Goal: Task Accomplishment & Management: Use online tool/utility

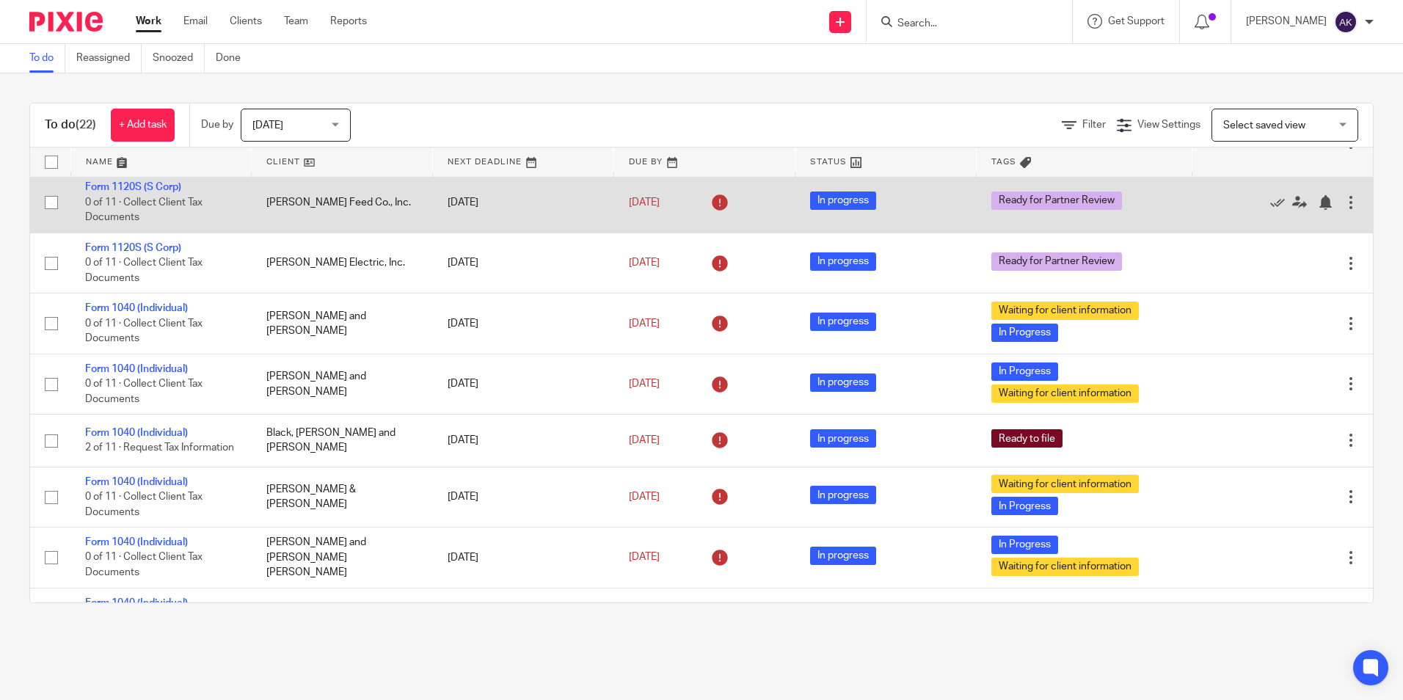
scroll to position [661, 0]
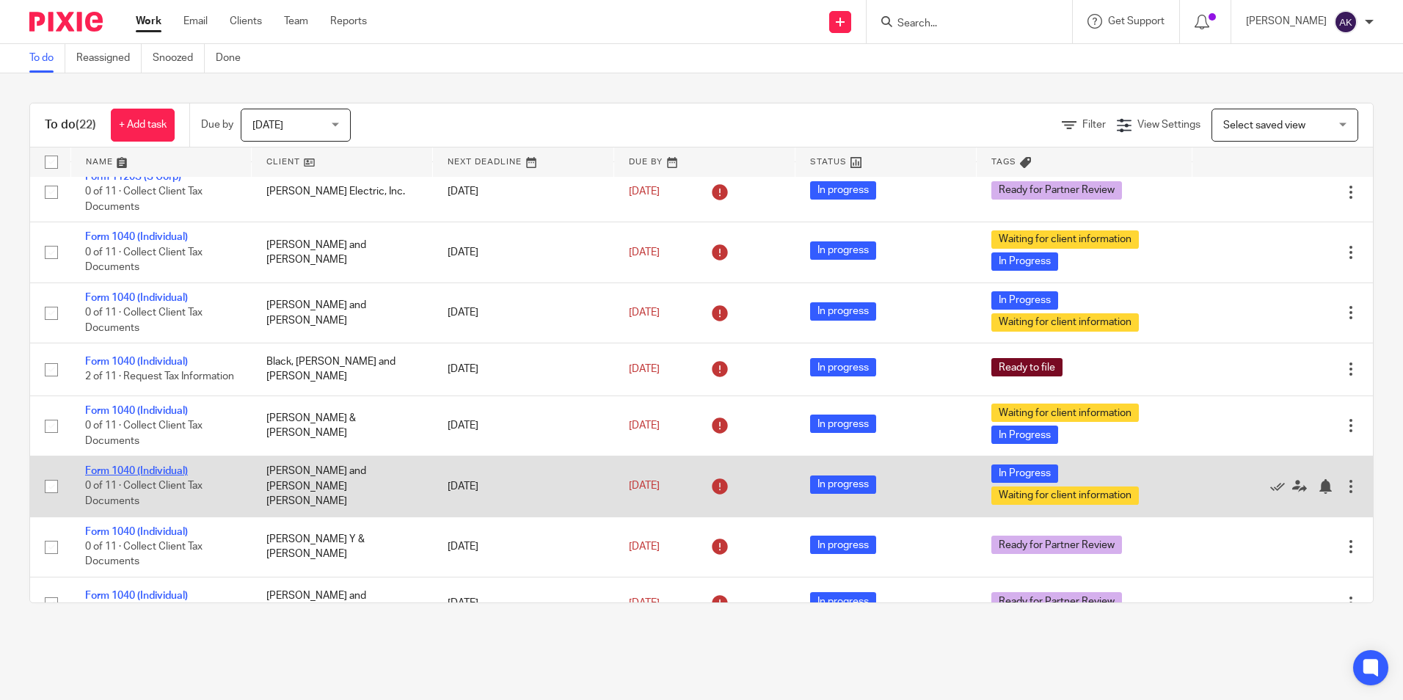
click at [182, 476] on link "Form 1040 (Individual)" at bounding box center [136, 471] width 103 height 10
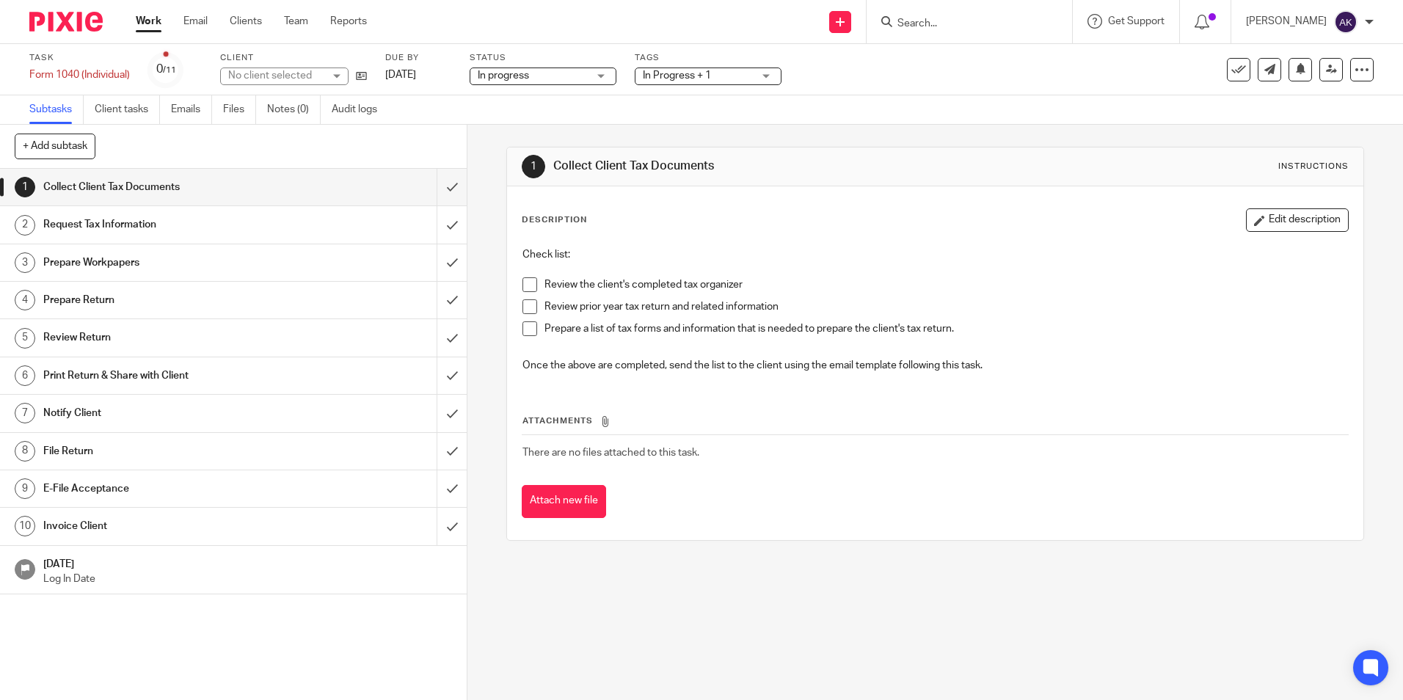
click at [678, 73] on span "In Progress + 1" at bounding box center [677, 75] width 68 height 10
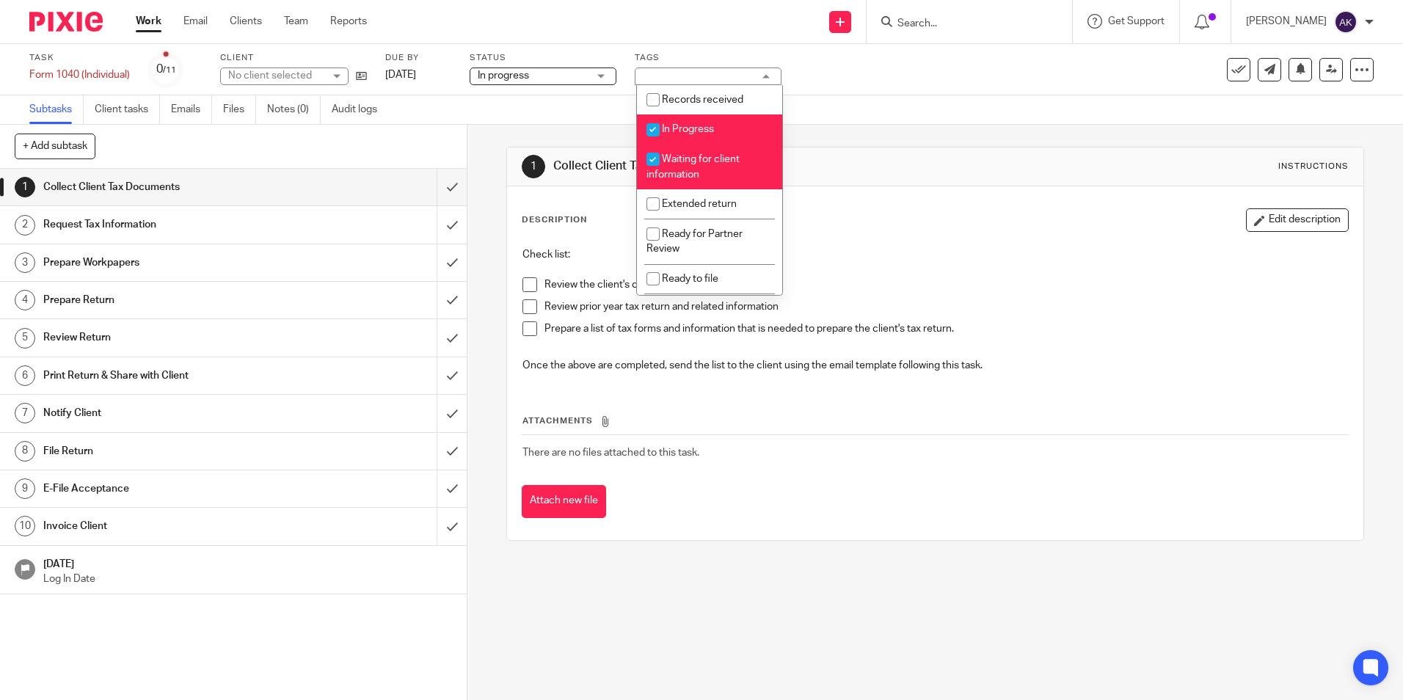
click at [669, 125] on span "In Progress" at bounding box center [688, 129] width 52 height 10
checkbox input "false"
click at [674, 159] on span "Waiting for client information" at bounding box center [693, 167] width 93 height 26
checkbox input "false"
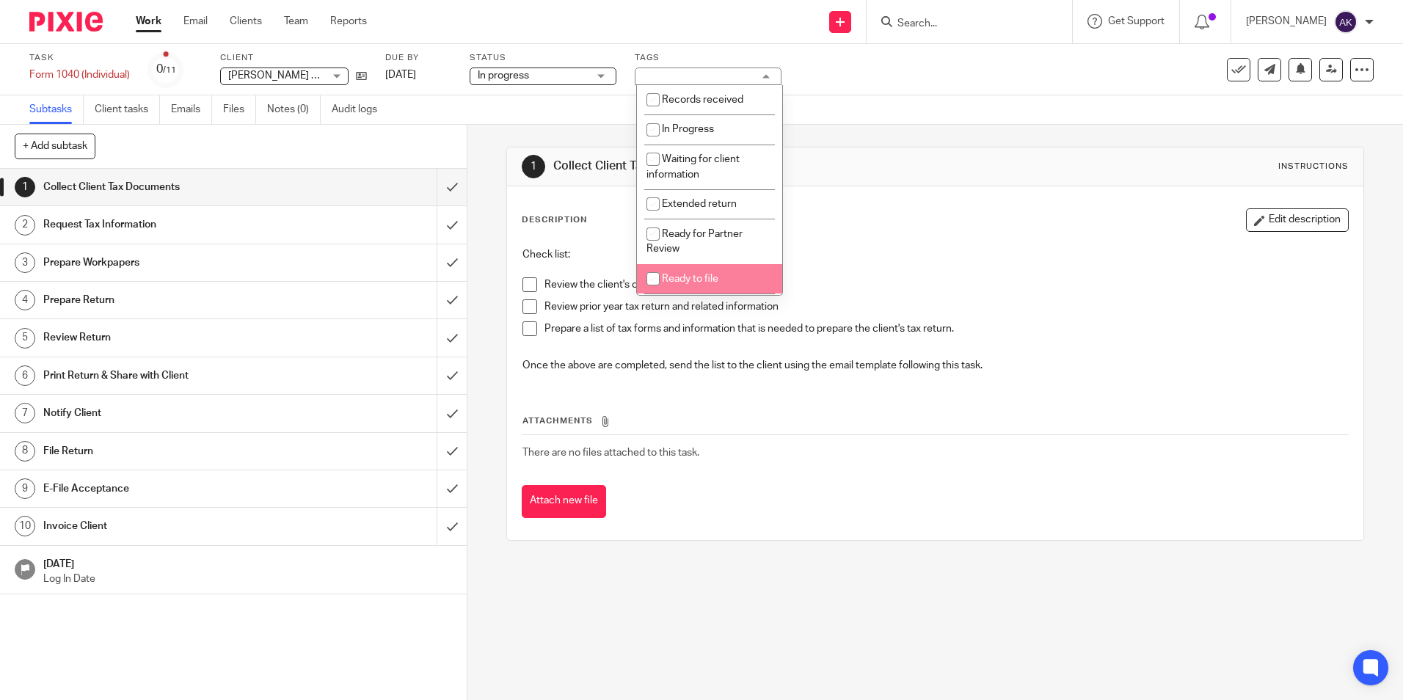
click at [694, 247] on li "Ready for Partner Review" at bounding box center [709, 241] width 145 height 45
checkbox input "true"
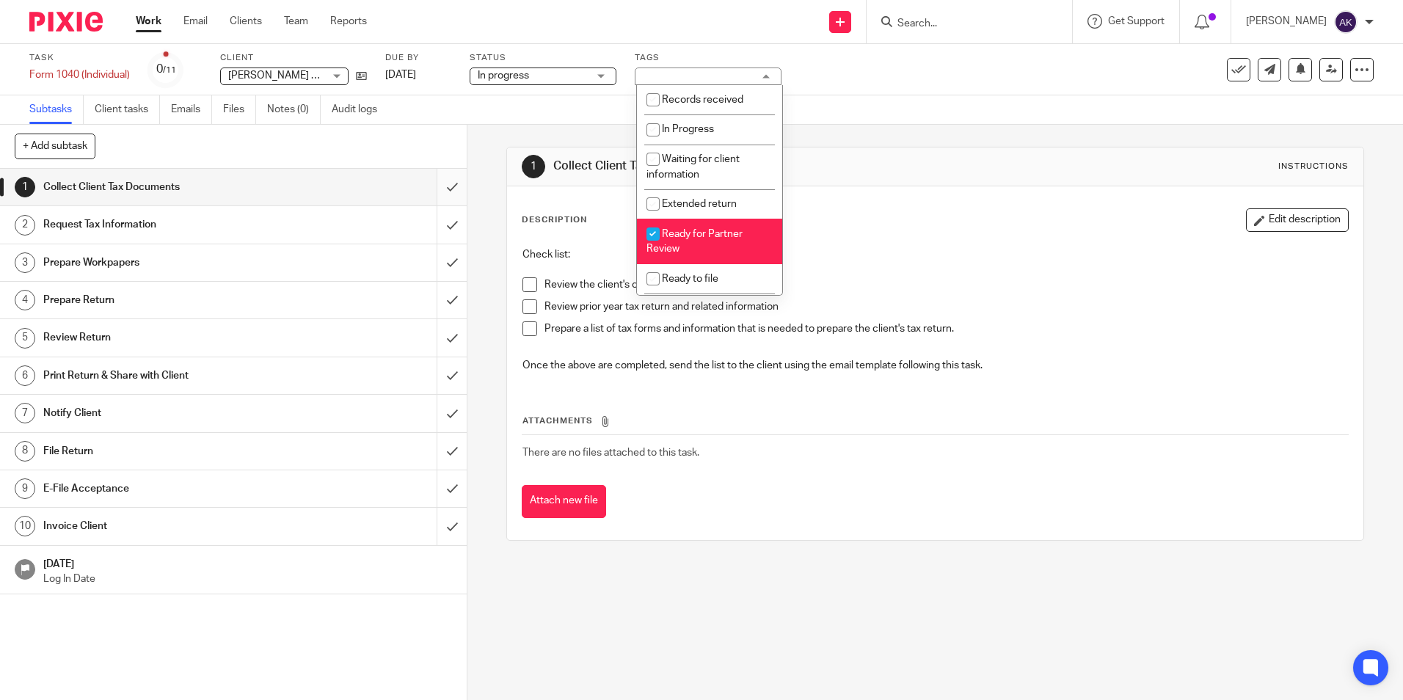
click at [447, 189] on input "submit" at bounding box center [233, 187] width 467 height 37
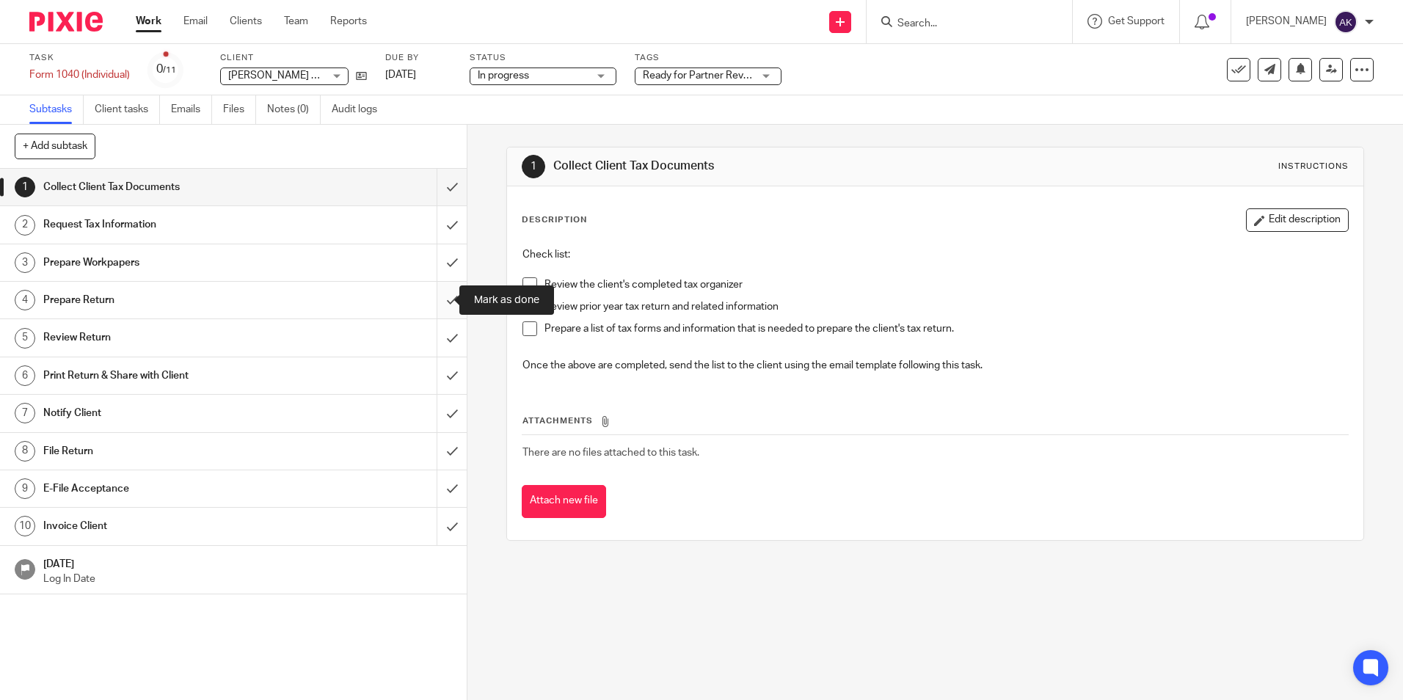
click at [440, 299] on input "submit" at bounding box center [233, 300] width 467 height 37
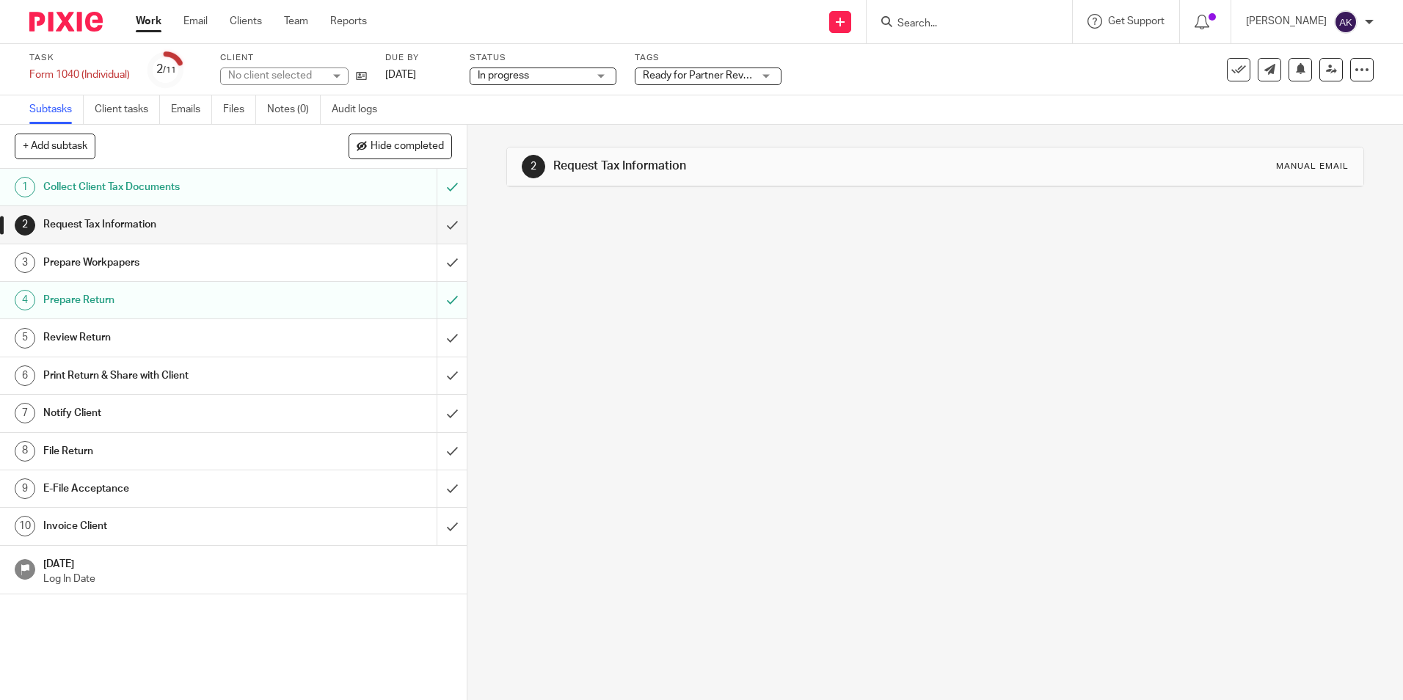
click at [151, 22] on link "Work" at bounding box center [149, 21] width 26 height 15
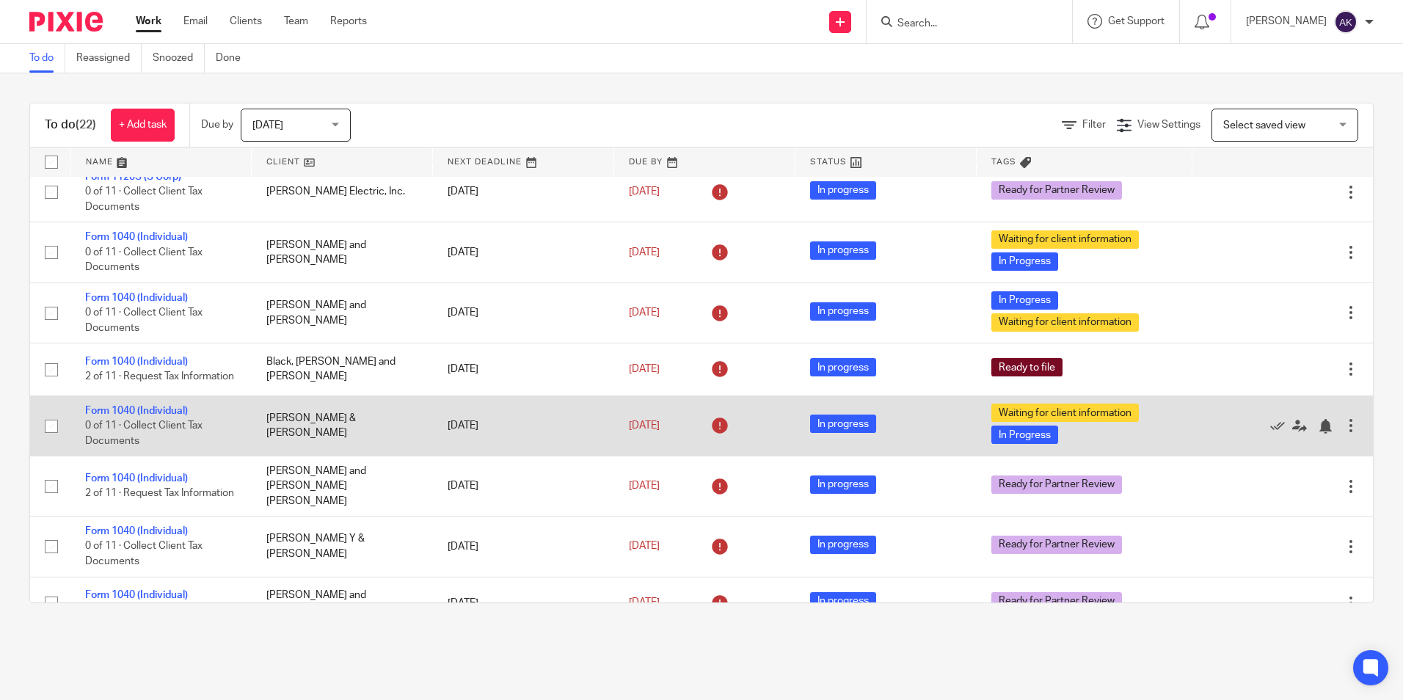
scroll to position [73, 0]
